Goal: Communication & Community: Share content

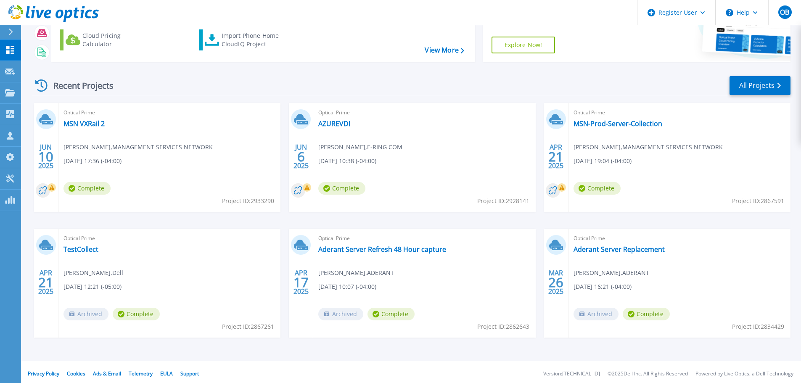
scroll to position [83, 0]
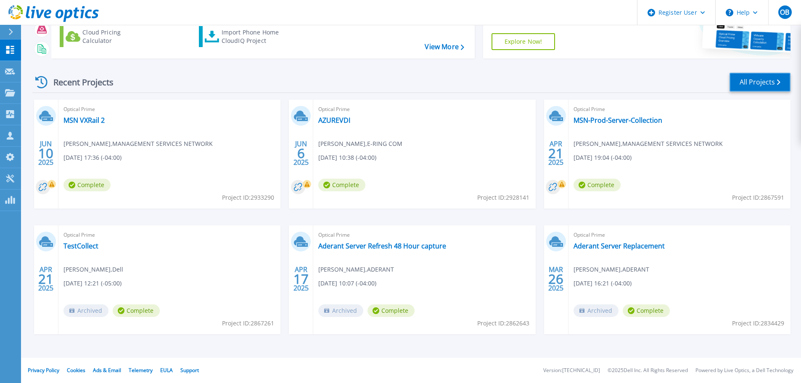
click at [756, 82] on link "All Projects" at bounding box center [759, 82] width 61 height 19
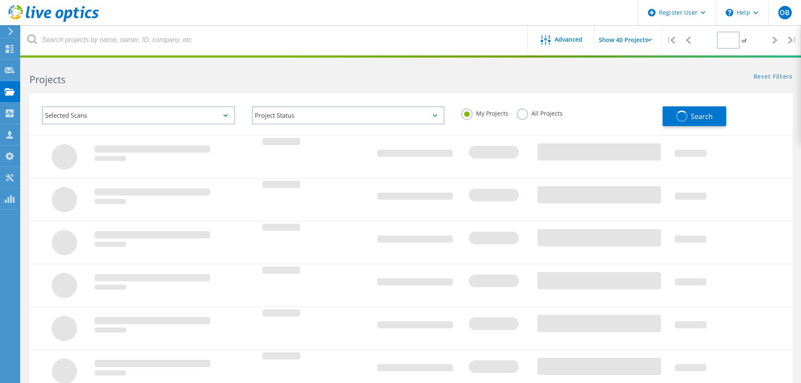
type input "1"
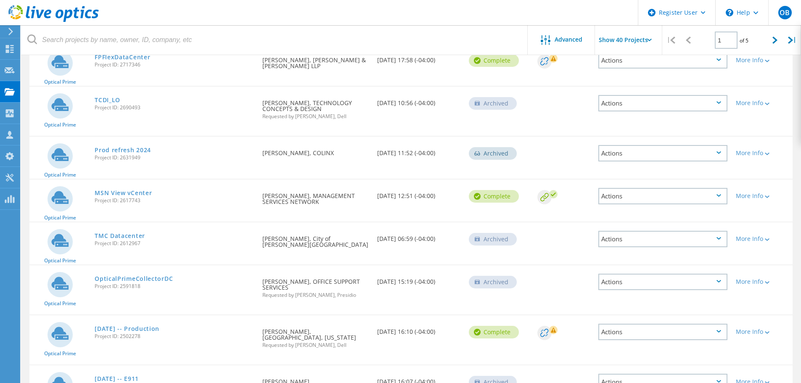
scroll to position [1630, 0]
click at [716, 323] on div "Actions" at bounding box center [662, 331] width 129 height 16
click at [627, 332] on div "Share" at bounding box center [662, 338] width 127 height 13
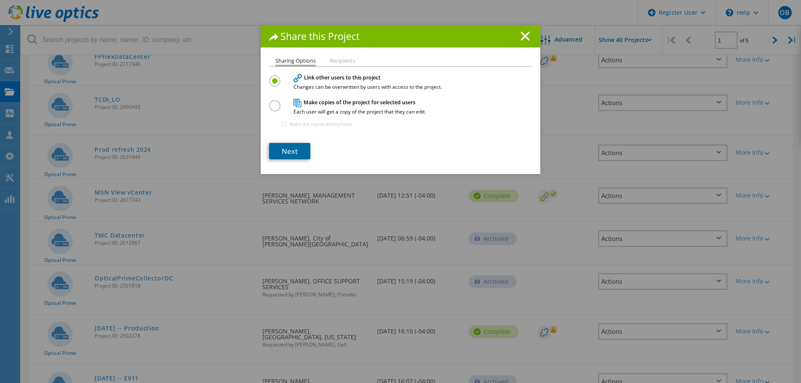
click at [287, 148] on link "Next" at bounding box center [289, 151] width 41 height 16
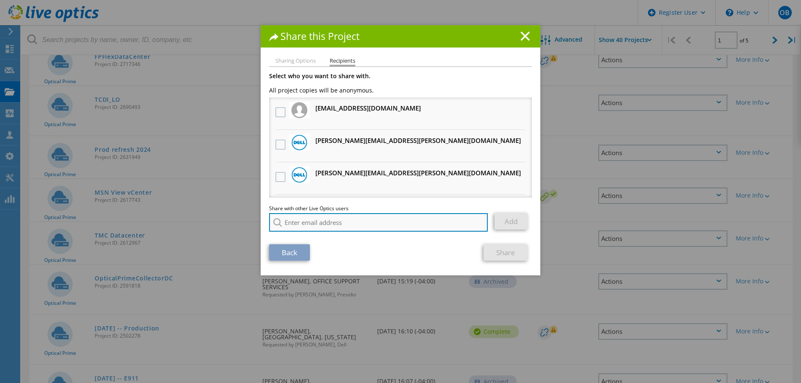
click at [313, 224] on input "search" at bounding box center [378, 222] width 219 height 18
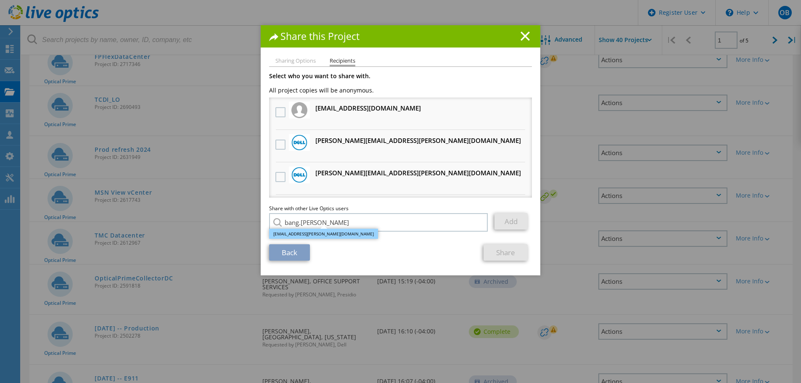
click at [298, 232] on li "[EMAIL_ADDRESS][PERSON_NAME][DOMAIN_NAME]" at bounding box center [323, 234] width 109 height 10
type input "[EMAIL_ADDRESS][PERSON_NAME][DOMAIN_NAME]"
click at [509, 222] on link "Add" at bounding box center [510, 221] width 33 height 16
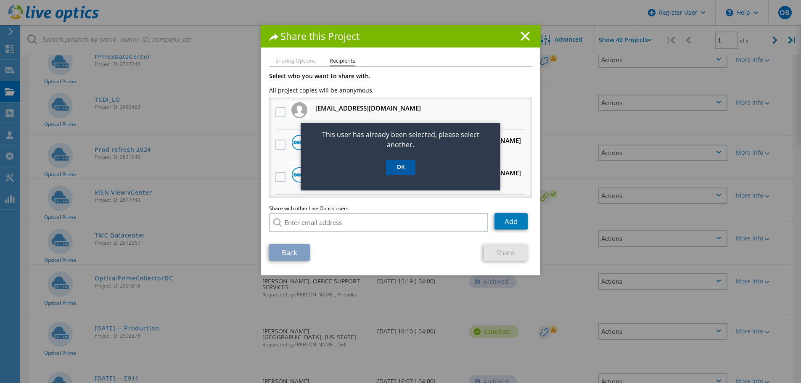
click at [400, 165] on link "OK" at bounding box center [400, 168] width 29 height 16
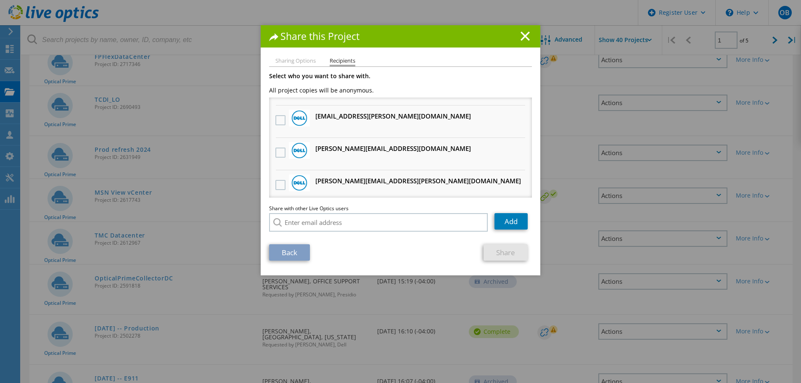
scroll to position [356, 0]
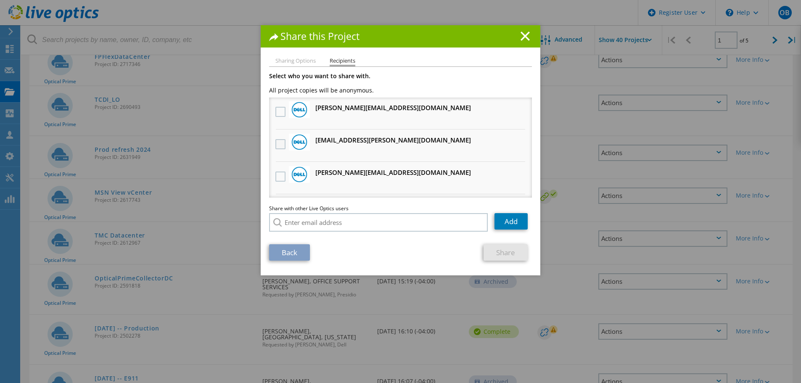
click at [276, 145] on label at bounding box center [281, 144] width 12 height 10
click at [0, 0] on input "checkbox" at bounding box center [0, 0] width 0 height 0
click at [501, 252] on link "Share" at bounding box center [505, 252] width 44 height 16
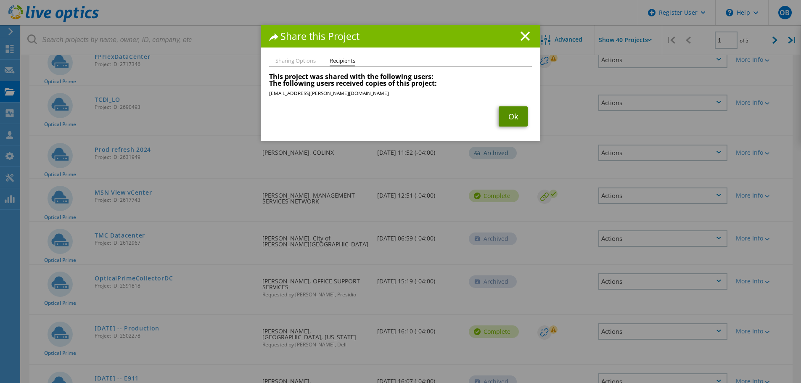
click at [507, 116] on link "Ok" at bounding box center [512, 116] width 29 height 20
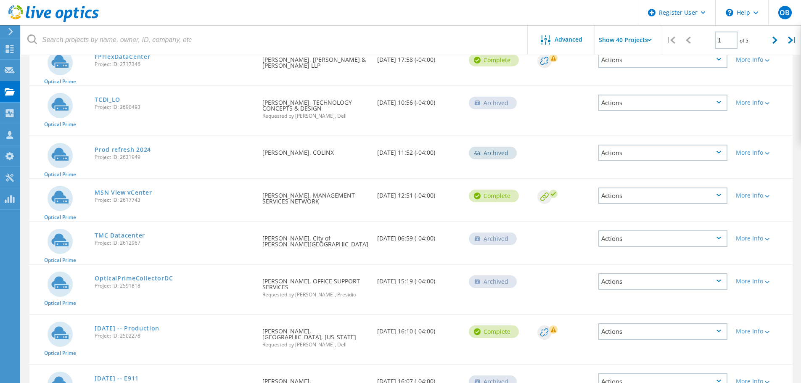
click at [664, 373] on div "Actions" at bounding box center [662, 381] width 129 height 16
click at [623, 375] on div "Share" at bounding box center [662, 381] width 127 height 13
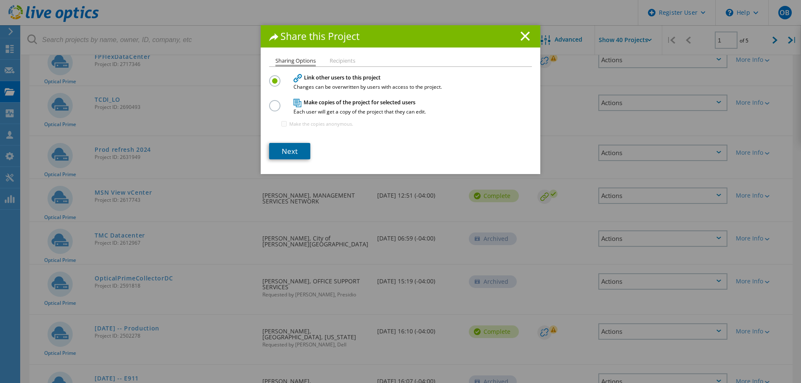
click at [292, 147] on link "Next" at bounding box center [289, 151] width 41 height 16
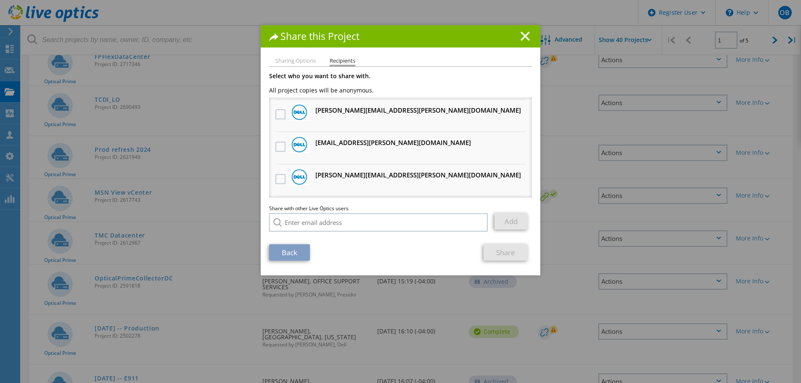
scroll to position [42, 0]
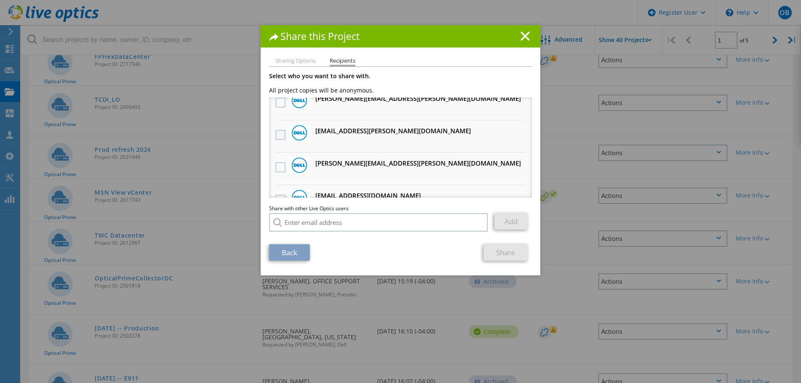
click at [275, 133] on label at bounding box center [281, 135] width 12 height 10
click at [0, 0] on input "checkbox" at bounding box center [0, 0] width 0 height 0
click at [500, 251] on link "Share" at bounding box center [505, 252] width 44 height 16
click at [501, 248] on link "Share" at bounding box center [505, 252] width 44 height 16
click at [494, 249] on link "Share" at bounding box center [505, 252] width 44 height 16
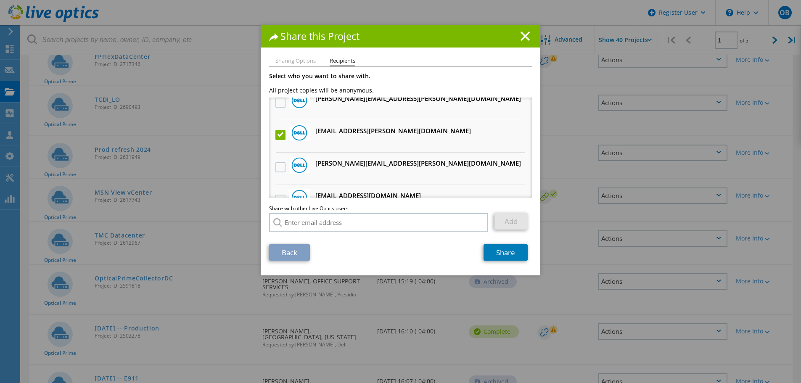
drag, startPoint x: 524, startPoint y: 34, endPoint x: 530, endPoint y: 174, distance: 140.1
click at [524, 37] on icon at bounding box center [524, 36] width 9 height 9
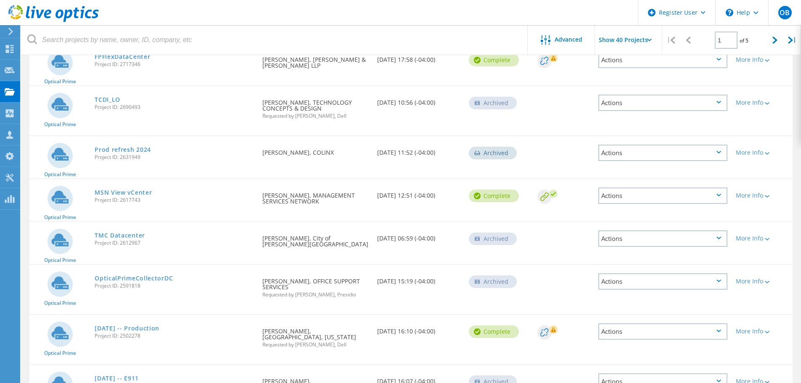
click at [675, 373] on div "Actions" at bounding box center [662, 381] width 129 height 16
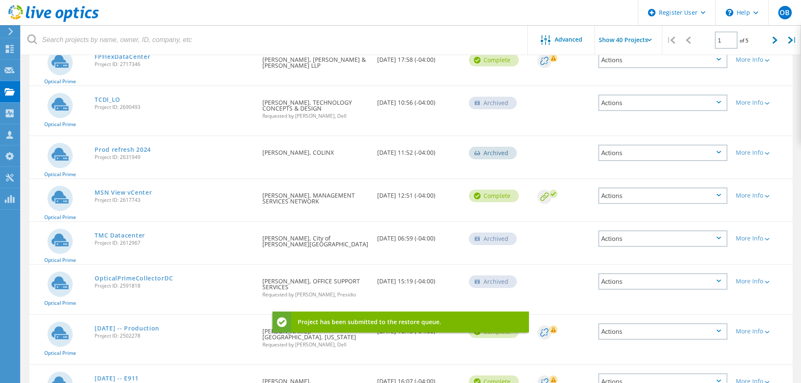
click at [711, 373] on div "Actions" at bounding box center [662, 381] width 129 height 16
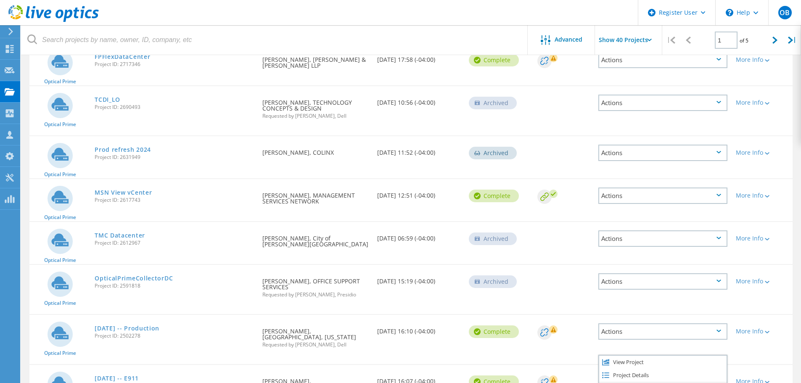
click at [628, 382] on div "Share" at bounding box center [662, 388] width 127 height 13
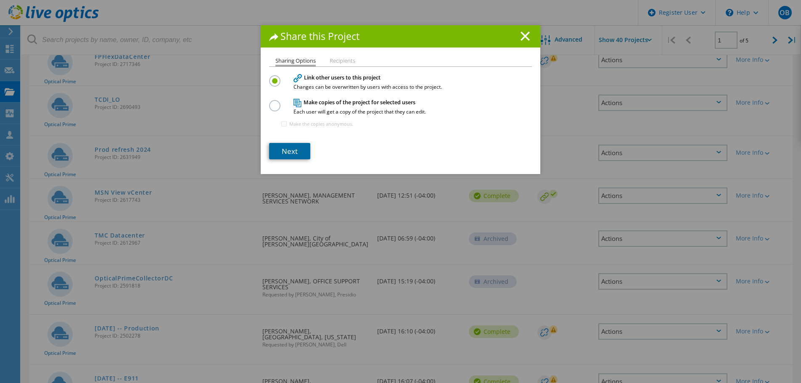
click at [289, 148] on link "Next" at bounding box center [289, 151] width 41 height 16
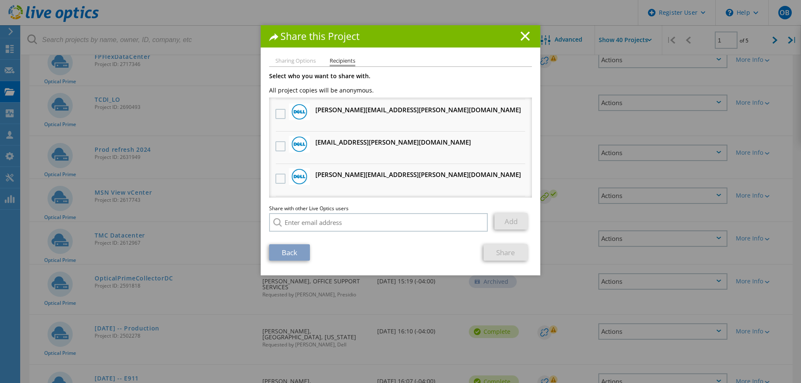
scroll to position [0, 0]
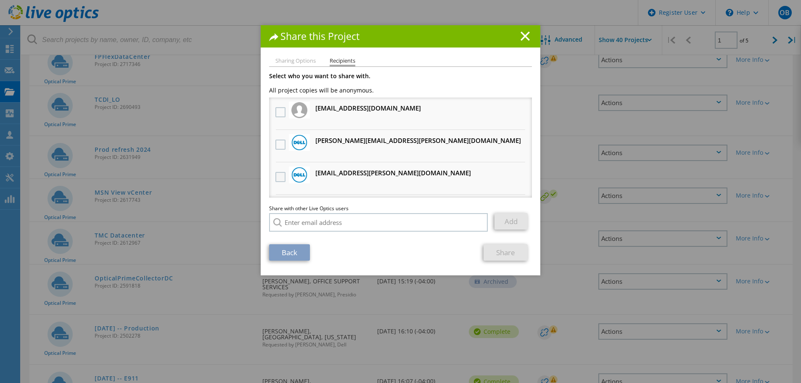
click at [278, 178] on label at bounding box center [281, 177] width 12 height 10
click at [0, 0] on input "checkbox" at bounding box center [0, 0] width 0 height 0
click at [508, 251] on link "Share" at bounding box center [505, 252] width 44 height 16
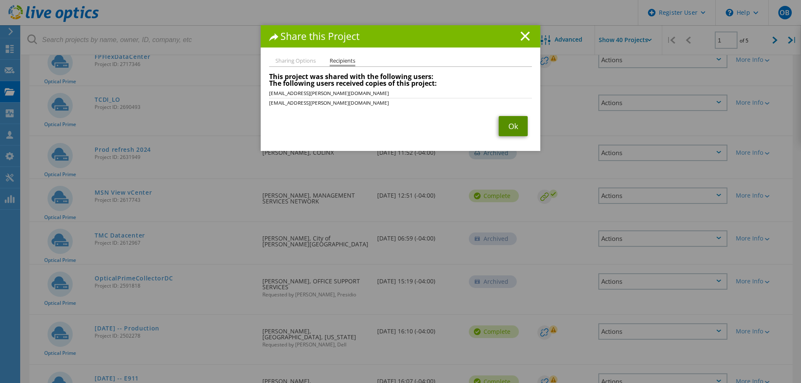
click at [509, 126] on link "Ok" at bounding box center [512, 126] width 29 height 20
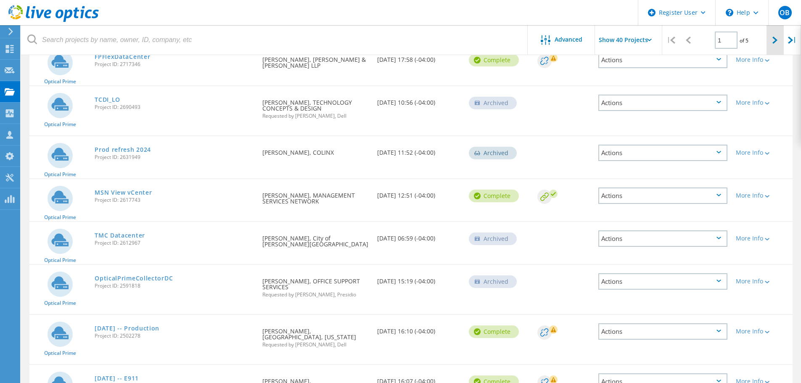
click at [776, 38] on icon at bounding box center [774, 40] width 5 height 7
type input "2"
